Goal: Task Accomplishment & Management: Manage account settings

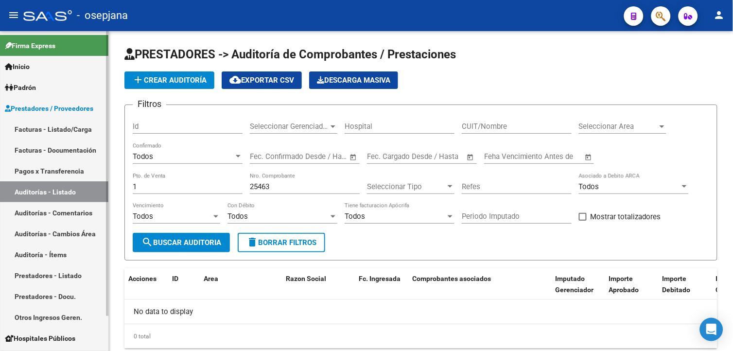
scroll to position [28, 0]
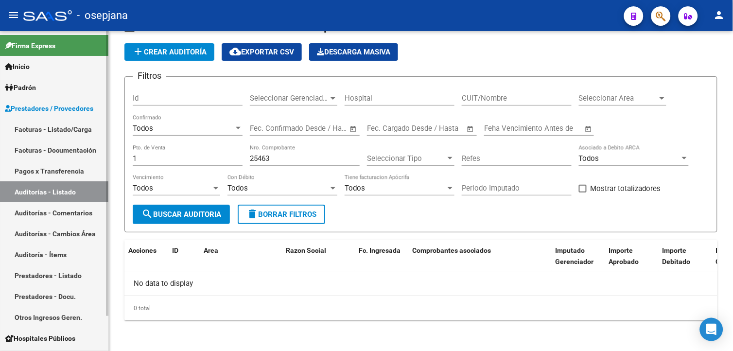
click at [51, 193] on link "Auditorías - Listado" at bounding box center [54, 191] width 108 height 21
click at [177, 158] on input "1" at bounding box center [188, 158] width 110 height 9
drag, startPoint x: 129, startPoint y: 158, endPoint x: 67, endPoint y: 151, distance: 62.7
click at [67, 152] on mat-sidenav-container "Firma Express Inicio Instructivos Contacto OS Padrón Afiliados Empadronados Cat…" at bounding box center [366, 191] width 733 height 320
type input "131"
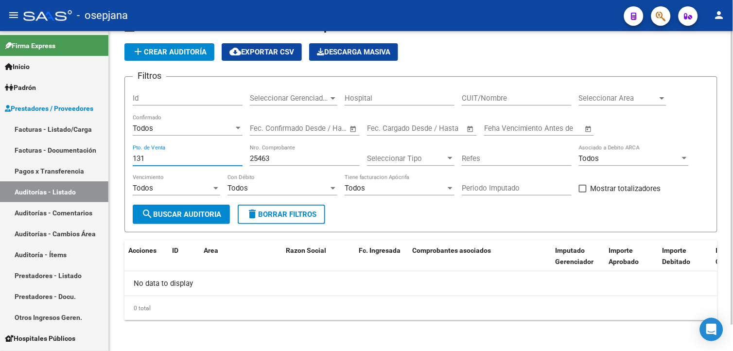
click at [288, 158] on input "25463" at bounding box center [305, 158] width 110 height 9
drag, startPoint x: 193, startPoint y: 153, endPoint x: 200, endPoint y: 131, distance: 22.4
click at [177, 147] on div "Filtros Id Seleccionar Gerenciador Seleccionar Gerenciador Hospital CUIT/Nombre…" at bounding box center [421, 145] width 577 height 120
type input "17551"
click at [158, 210] on span "search Buscar Auditoria" at bounding box center [181, 214] width 80 height 9
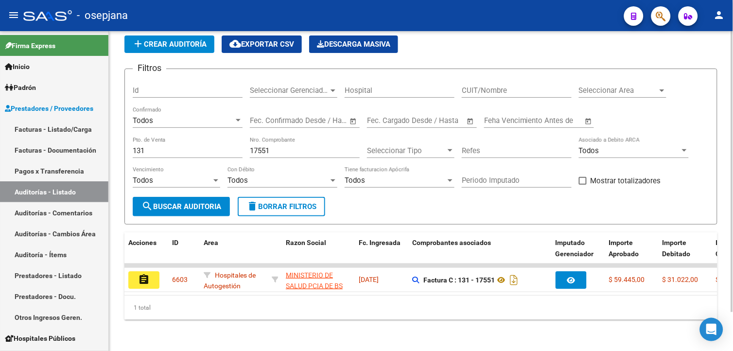
scroll to position [44, 0]
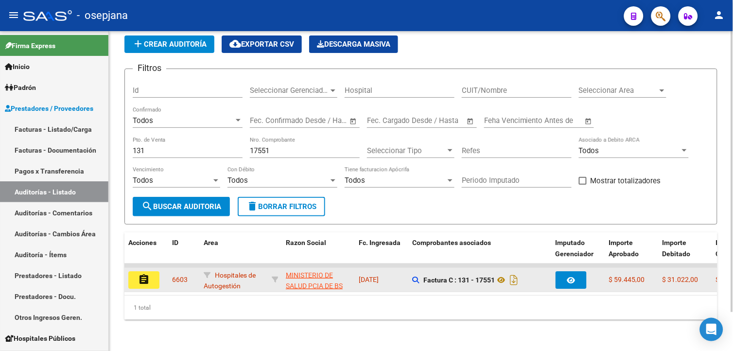
click at [145, 274] on mat-icon "assignment" at bounding box center [144, 280] width 12 height 12
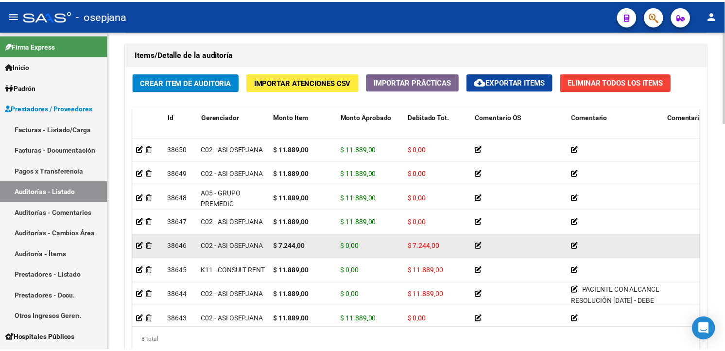
scroll to position [702, 0]
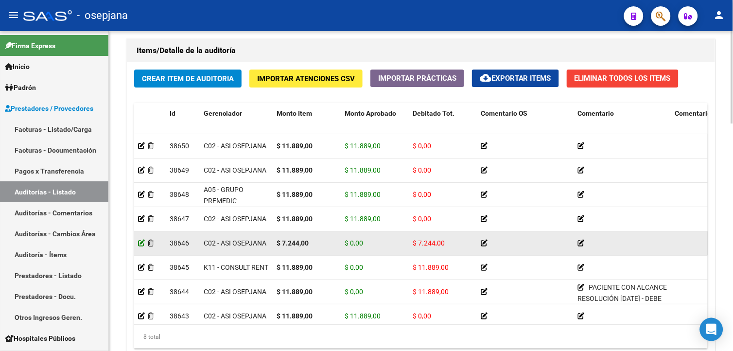
click at [139, 241] on icon at bounding box center [141, 243] width 7 height 7
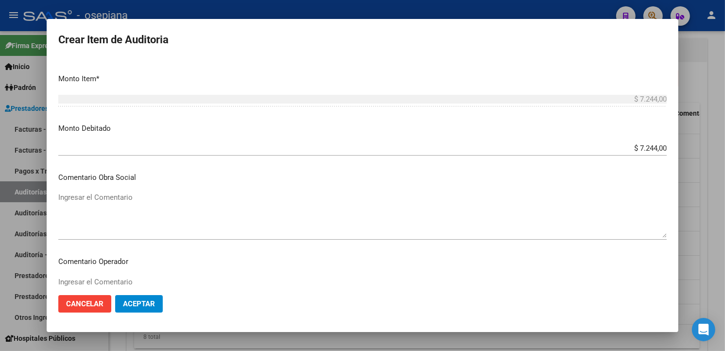
scroll to position [378, 0]
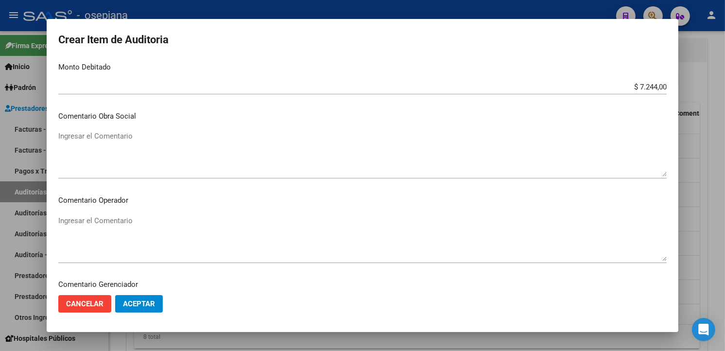
click at [176, 253] on textarea "Ingresar el Comentario" at bounding box center [362, 238] width 609 height 46
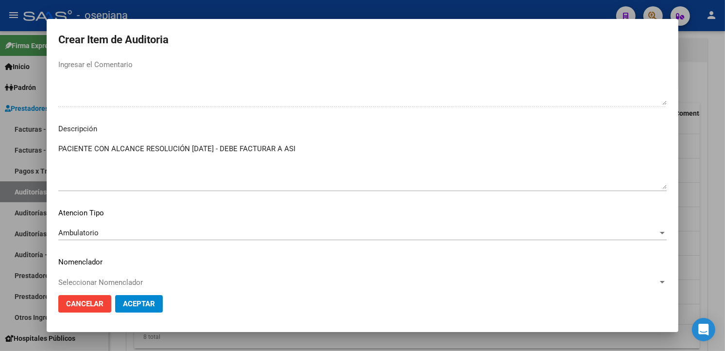
scroll to position [629, 0]
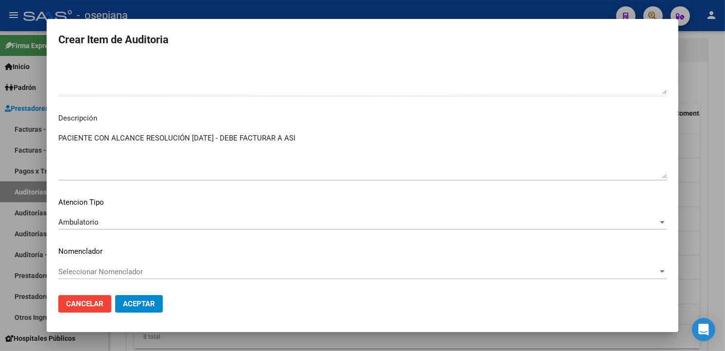
type textarea "PACIENTE CON OTRA OS"
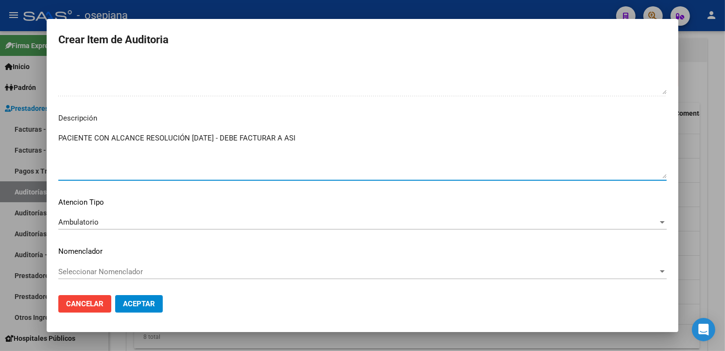
drag, startPoint x: 334, startPoint y: 140, endPoint x: 112, endPoint y: 142, distance: 221.7
click at [112, 142] on textarea "PACIENTE CON ALCANCE RESOLUCIÓN [DATE] - DEBE FACTURAR A ASI" at bounding box center [362, 156] width 609 height 46
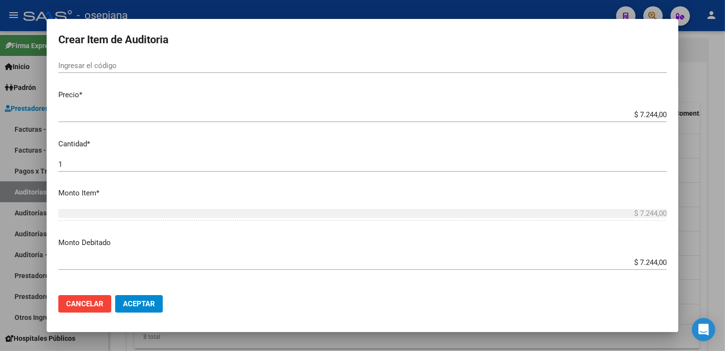
scroll to position [324, 0]
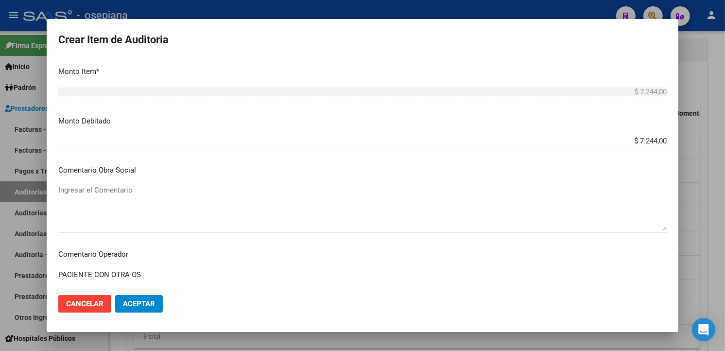
type textarea "PACIENTE CON OTRA OS"
click at [151, 307] on span "Aceptar" at bounding box center [139, 303] width 32 height 9
click at [150, 300] on span "Aceptar" at bounding box center [139, 303] width 32 height 9
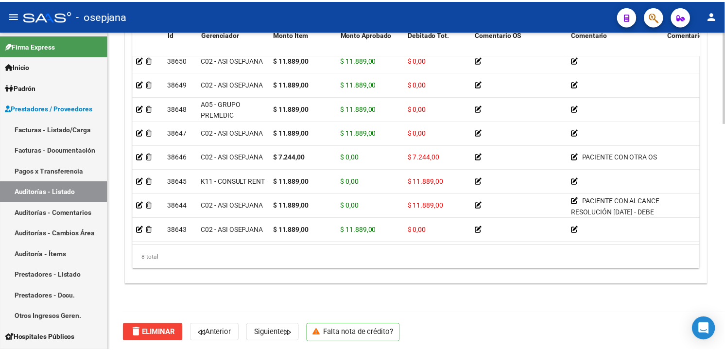
scroll to position [785, 0]
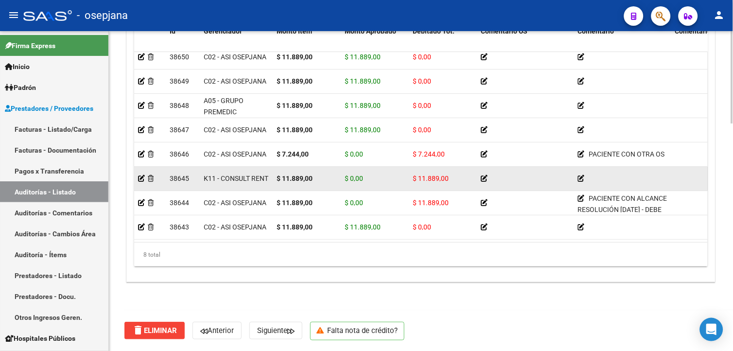
click at [141, 175] on app-auditoria-detalle at bounding box center [141, 179] width 7 height 8
click at [139, 175] on icon at bounding box center [141, 178] width 7 height 7
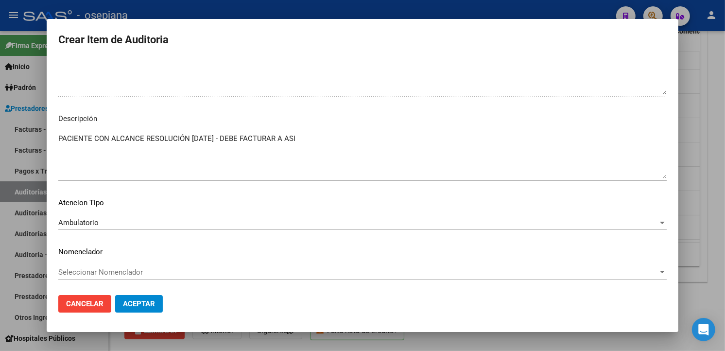
scroll to position [629, 0]
drag, startPoint x: 139, startPoint y: 300, endPoint x: 237, endPoint y: 298, distance: 98.2
click at [139, 299] on span "Aceptar" at bounding box center [139, 303] width 32 height 9
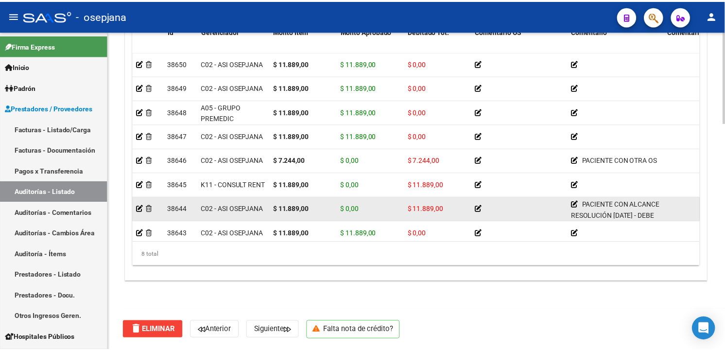
scroll to position [15, 0]
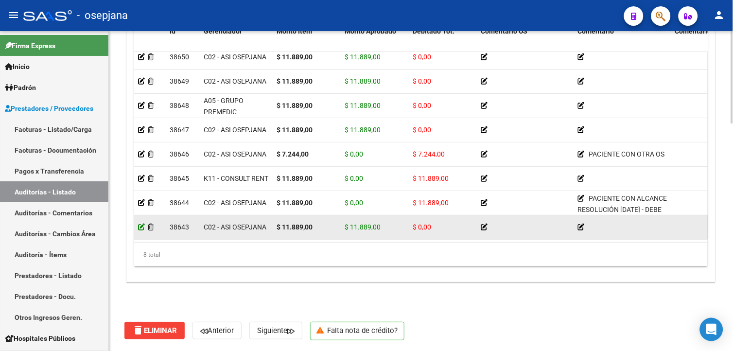
click at [142, 224] on icon at bounding box center [141, 227] width 7 height 7
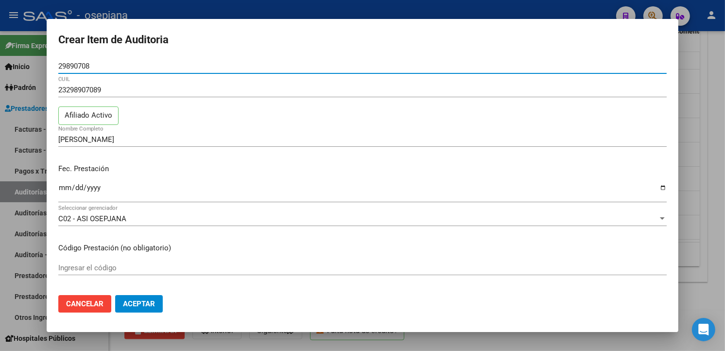
click at [127, 307] on span "Aceptar" at bounding box center [139, 303] width 32 height 9
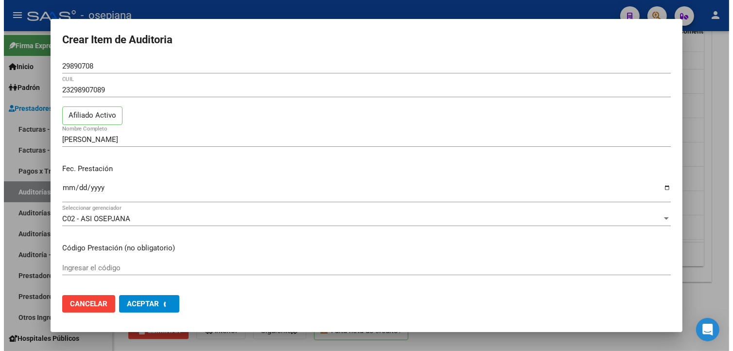
scroll to position [0, 0]
